Goal: Check status: Check status

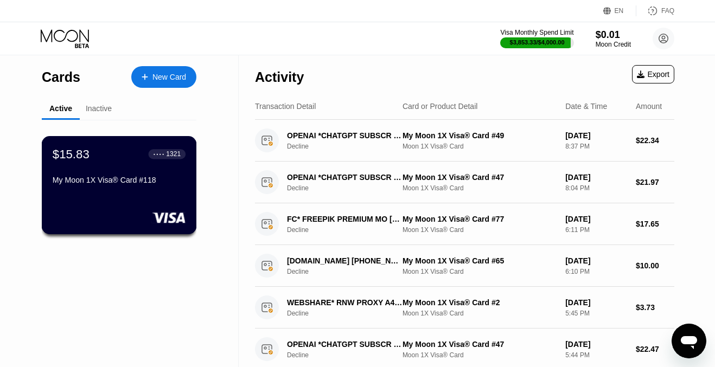
click at [125, 175] on div "$15.83 ● ● ● ● 1321 My Moon 1X Visa® Card #118" at bounding box center [119, 168] width 133 height 42
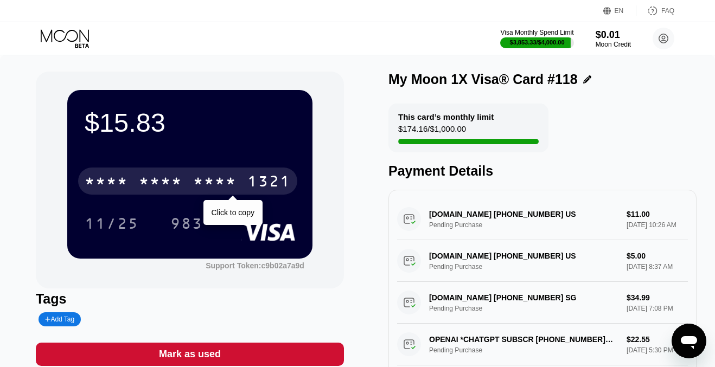
click at [171, 182] on div "* * * *" at bounding box center [160, 182] width 43 height 17
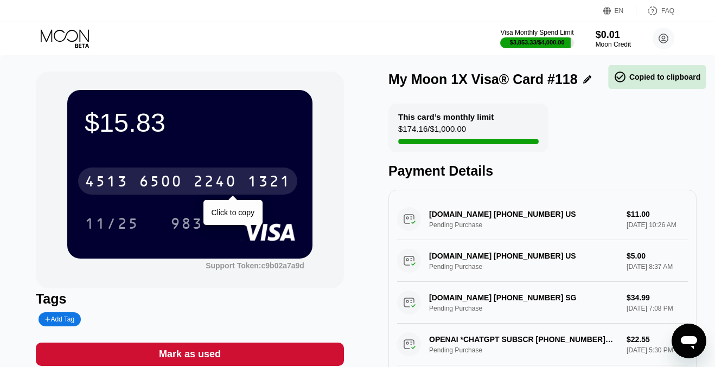
click at [171, 182] on div "6500" at bounding box center [160, 182] width 43 height 17
click at [171, 182] on div "* * * *" at bounding box center [160, 182] width 43 height 17
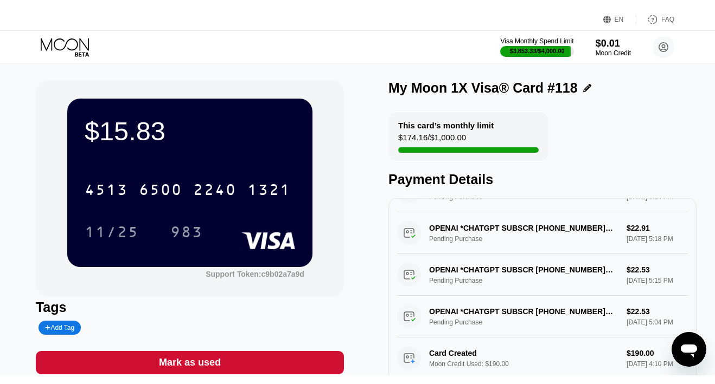
scroll to position [288, 0]
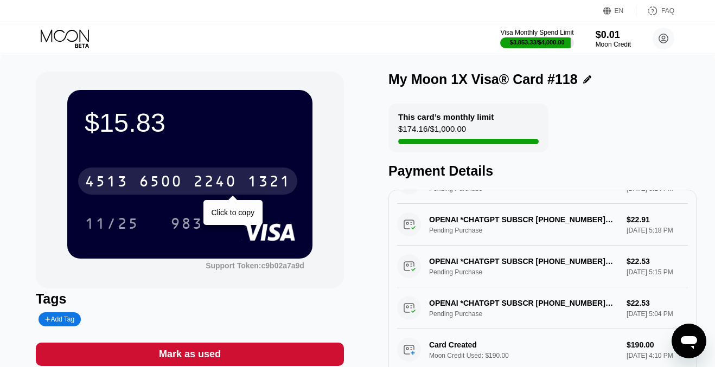
click at [174, 187] on div "6500" at bounding box center [160, 182] width 43 height 17
click at [174, 187] on div "* * * *" at bounding box center [160, 182] width 43 height 17
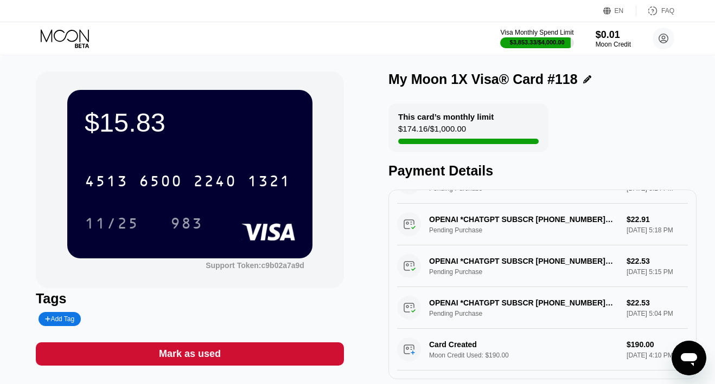
click at [61, 40] on icon at bounding box center [66, 38] width 50 height 19
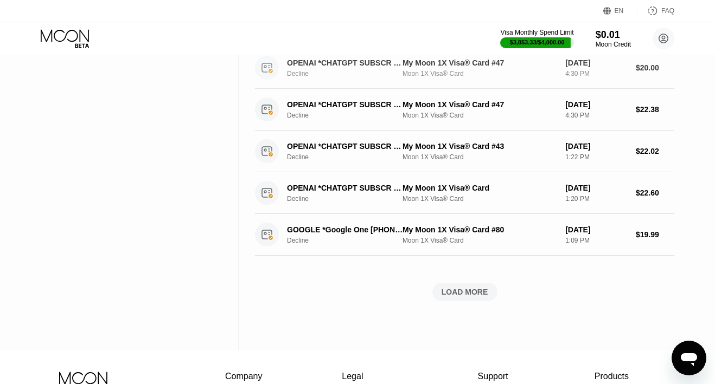
scroll to position [372, 0]
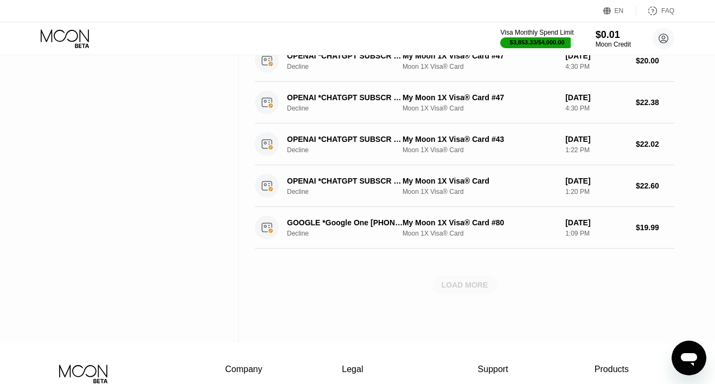
click at [484, 284] on div "LOAD MORE" at bounding box center [464, 285] width 47 height 10
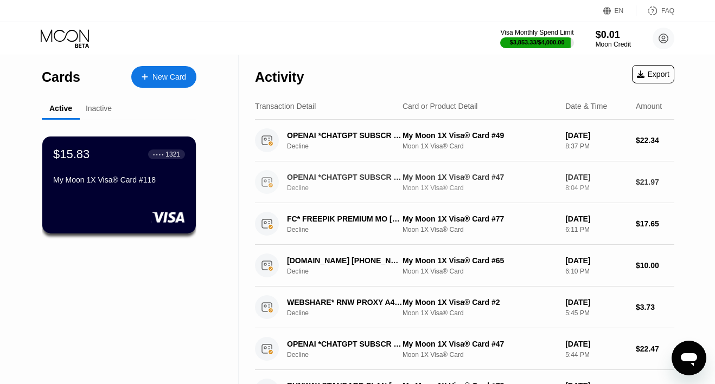
scroll to position [0, 0]
